Goal: Information Seeking & Learning: Learn about a topic

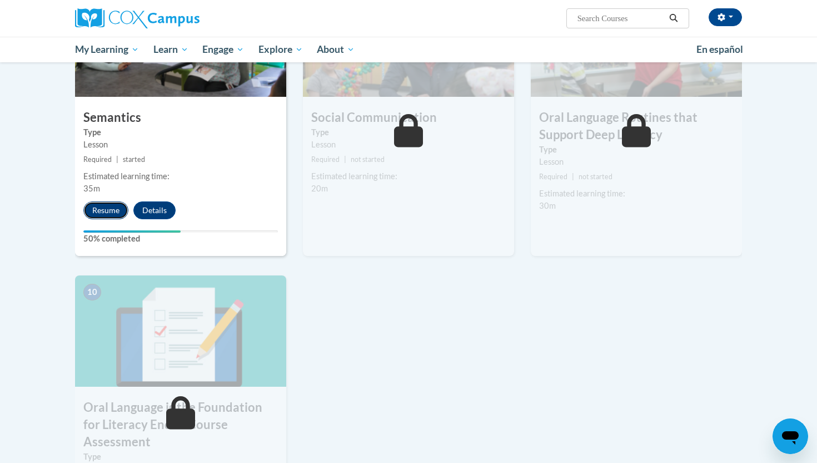
click at [116, 214] on button "Resume" at bounding box center [105, 210] width 45 height 18
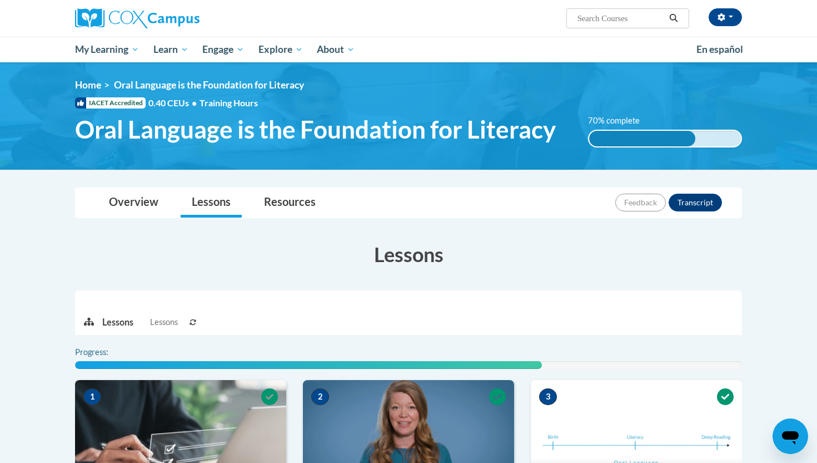
click at [622, 305] on div at bounding box center [408, 298] width 667 height 17
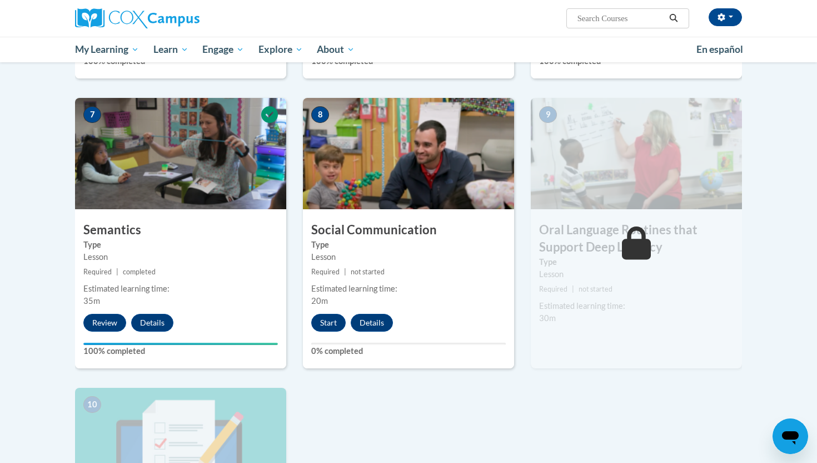
scroll to position [845, 0]
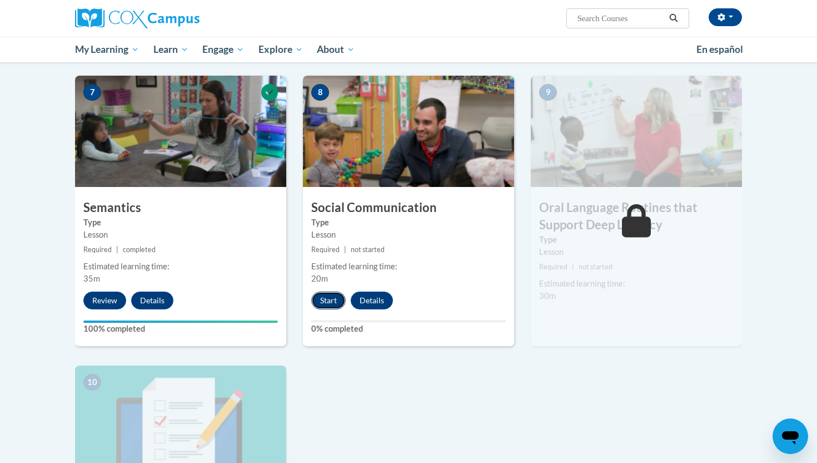
click at [327, 297] on button "Start" at bounding box center [328, 300] width 34 height 18
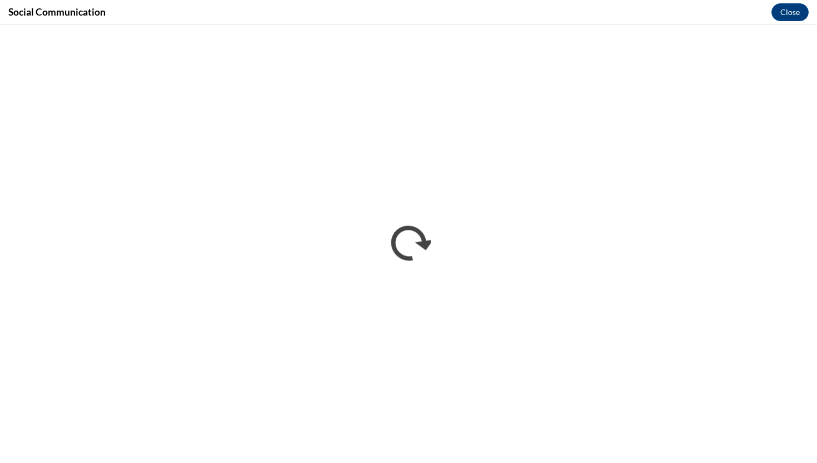
scroll to position [0, 0]
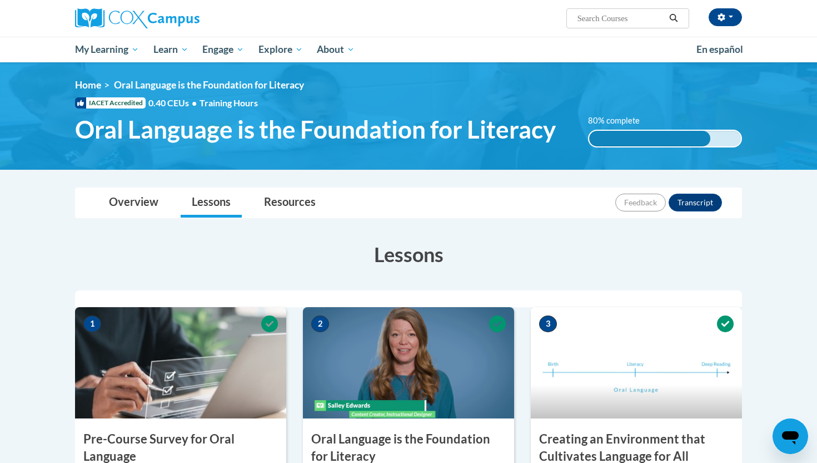
click at [580, 244] on h3 "Lessons" at bounding box center [408, 254] width 667 height 28
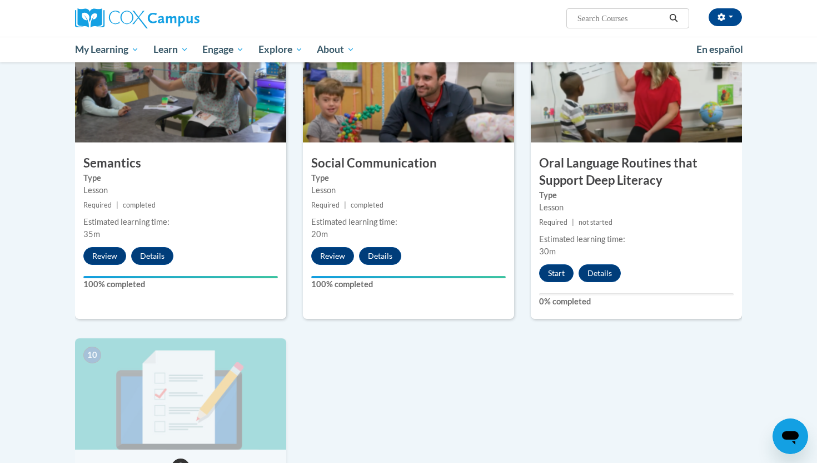
scroll to position [912, 0]
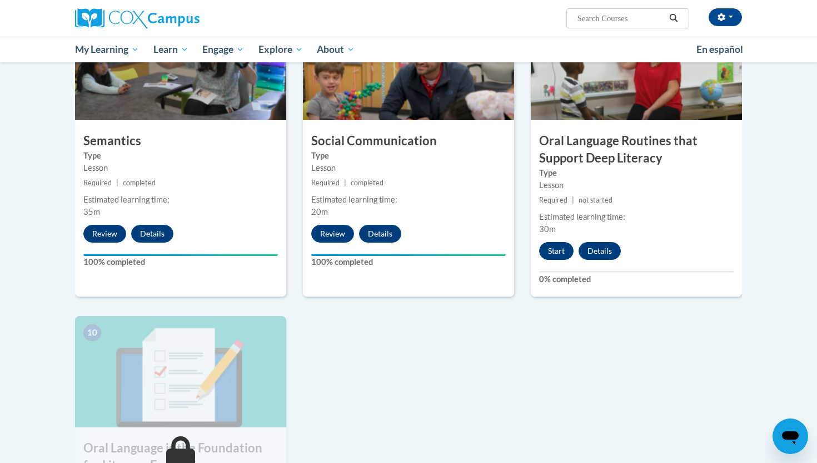
click at [620, 180] on div "Lesson" at bounding box center [636, 185] width 195 height 12
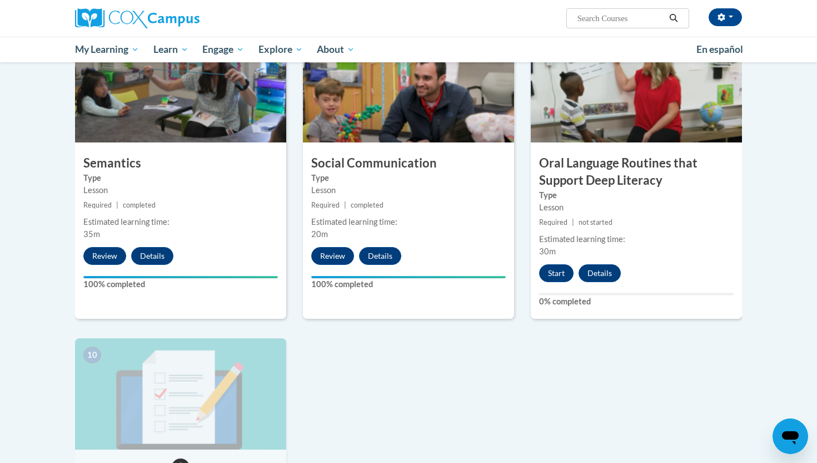
scroll to position [867, 0]
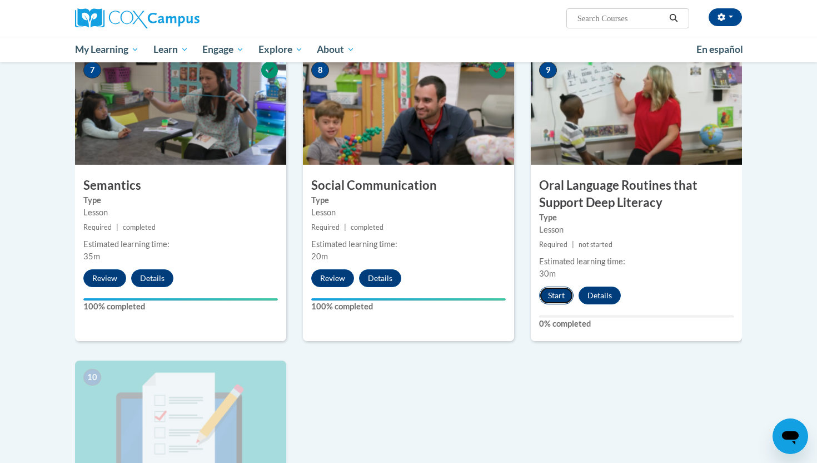
click at [555, 296] on button "Start" at bounding box center [556, 295] width 34 height 18
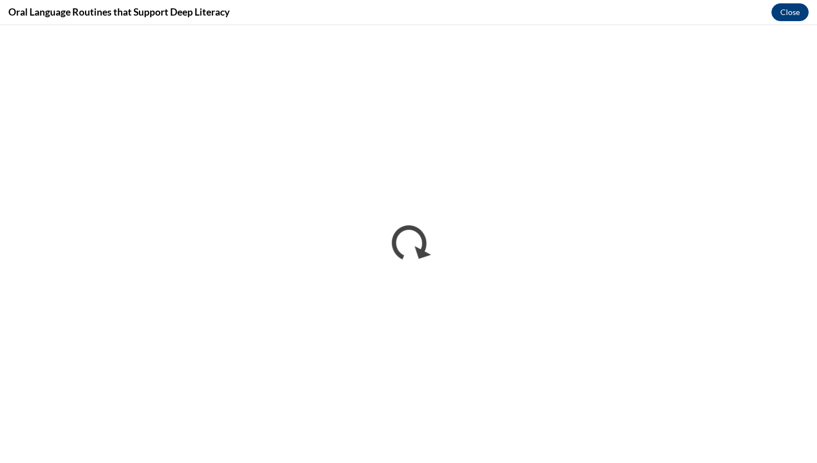
scroll to position [0, 0]
